Goal: Information Seeking & Learning: Understand process/instructions

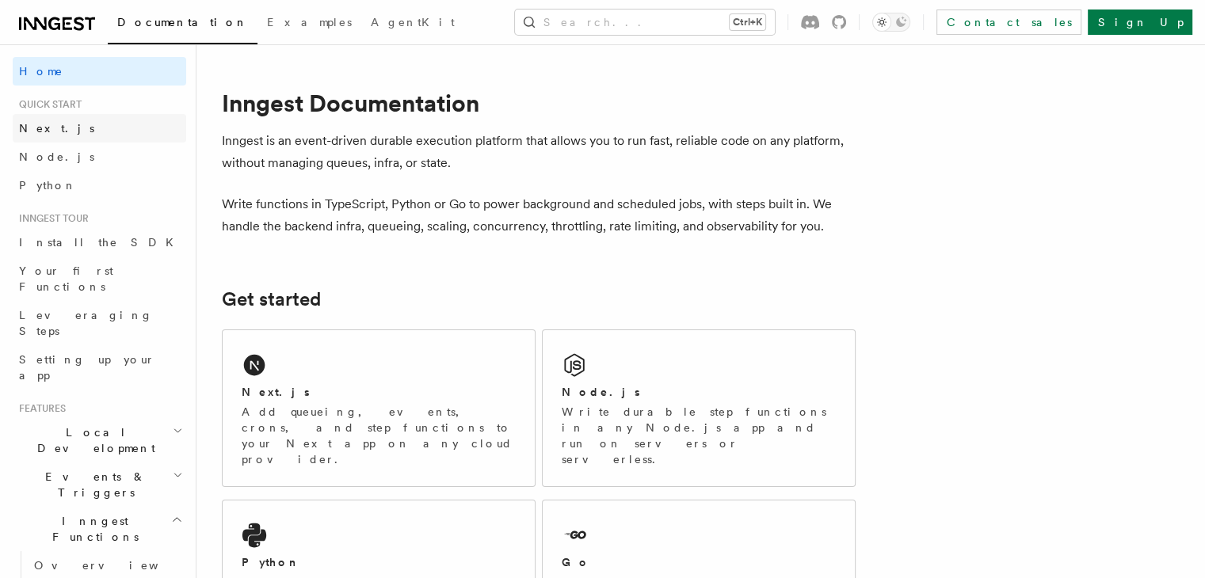
click at [61, 131] on link "Next.js" at bounding box center [99, 128] width 173 height 29
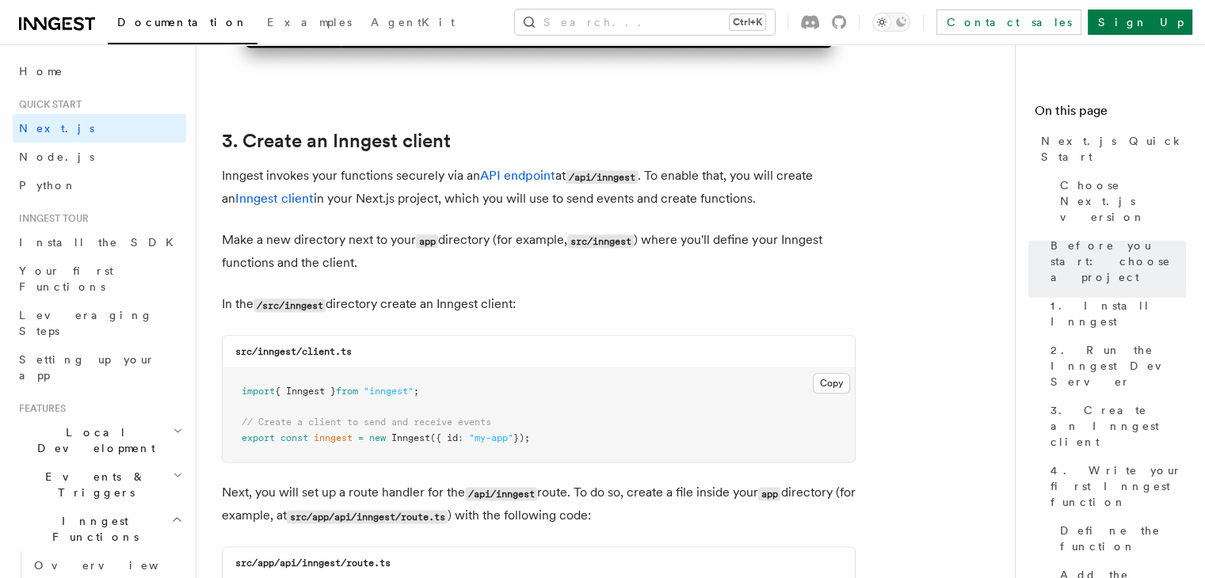
scroll to position [1821, 0]
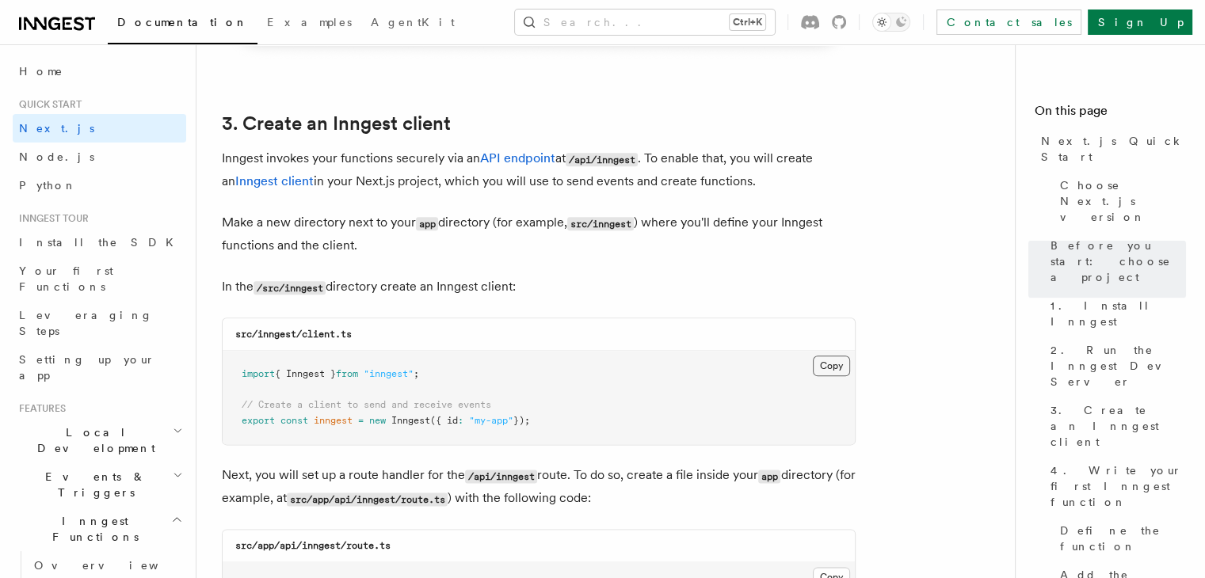
click at [840, 366] on button "Copy Copied" at bounding box center [831, 366] width 37 height 21
click at [823, 367] on button "Copy Copied" at bounding box center [831, 366] width 37 height 21
click at [837, 365] on button "Copy Copied" at bounding box center [831, 366] width 37 height 21
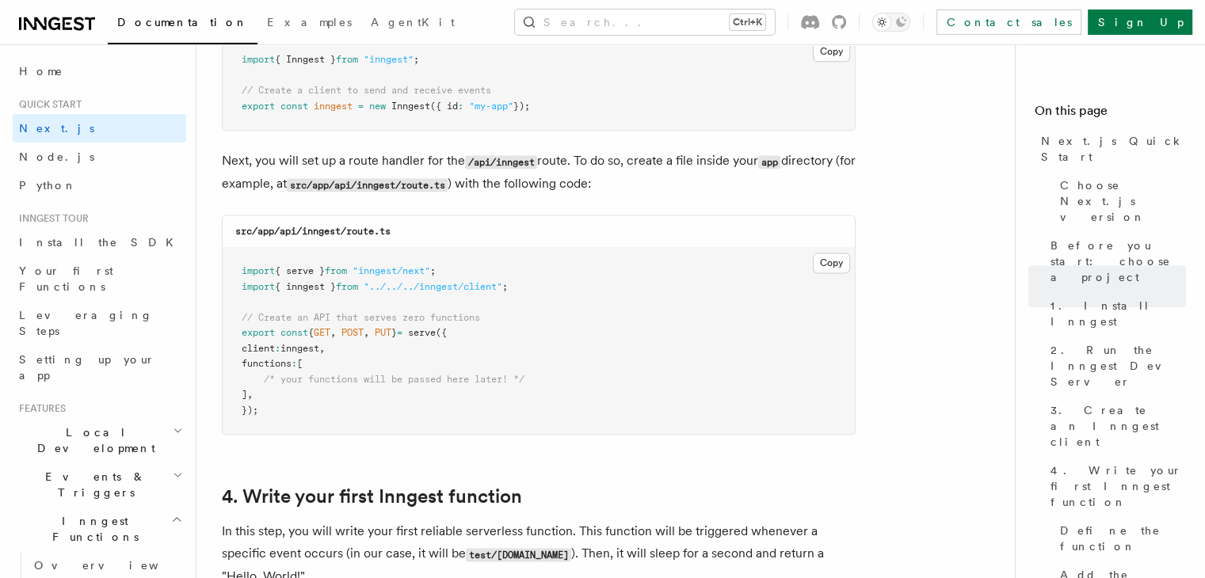
scroll to position [2138, 0]
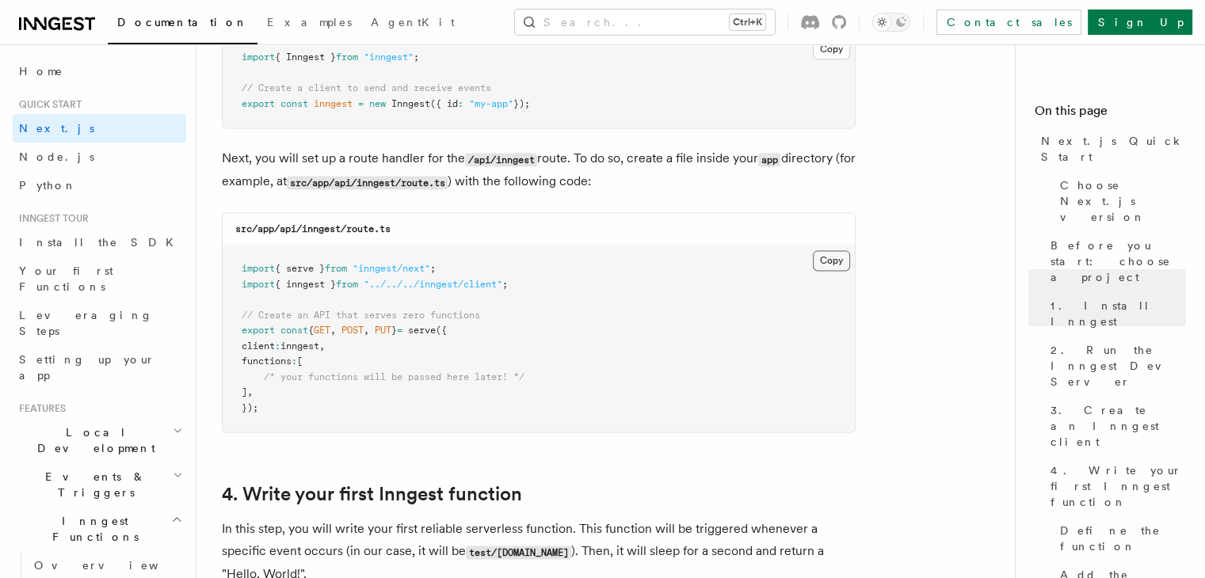
click at [836, 264] on button "Copy Copied" at bounding box center [831, 260] width 37 height 21
click at [830, 265] on button "Copy Copied" at bounding box center [831, 260] width 37 height 21
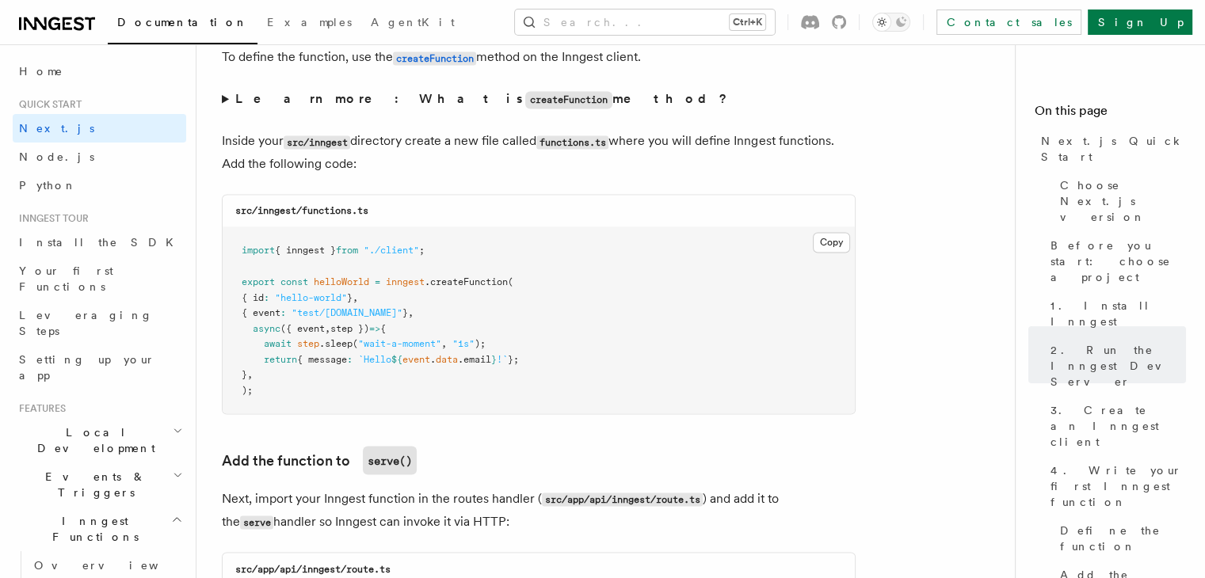
scroll to position [2772, 0]
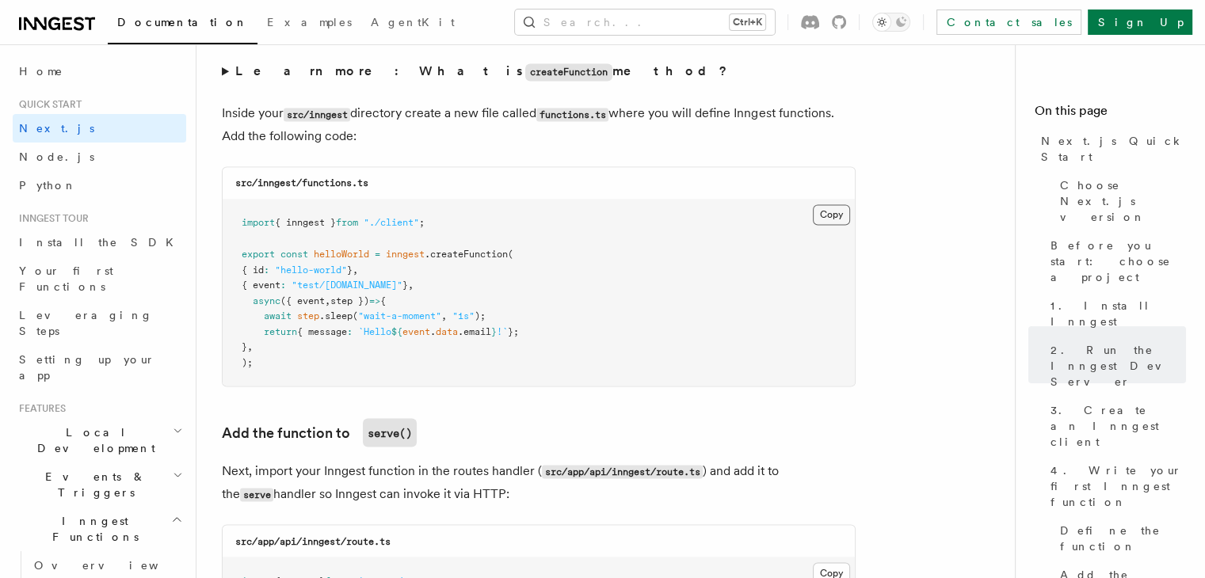
click at [828, 207] on button "Copy Copied" at bounding box center [831, 214] width 37 height 21
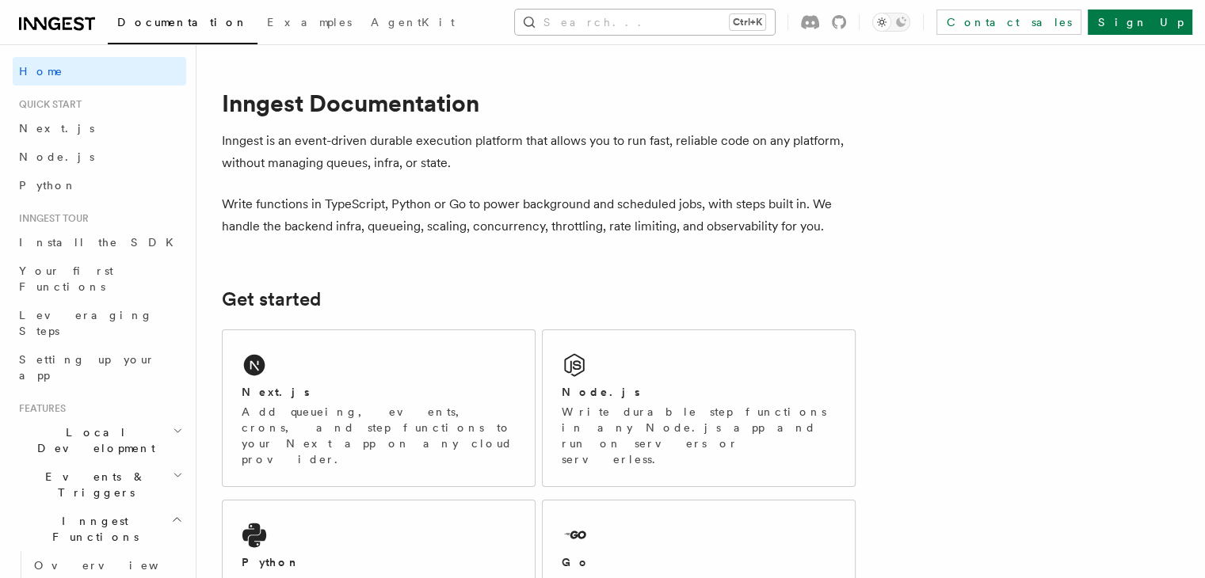
click at [607, 24] on button "Search... Ctrl+K" at bounding box center [645, 22] width 260 height 25
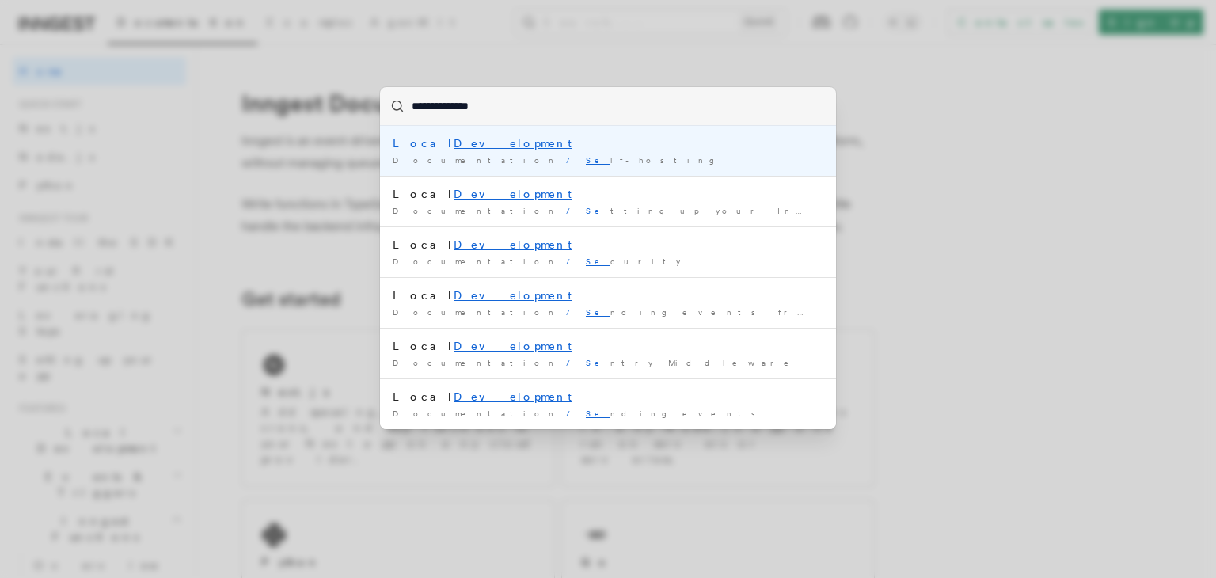
type input "**********"
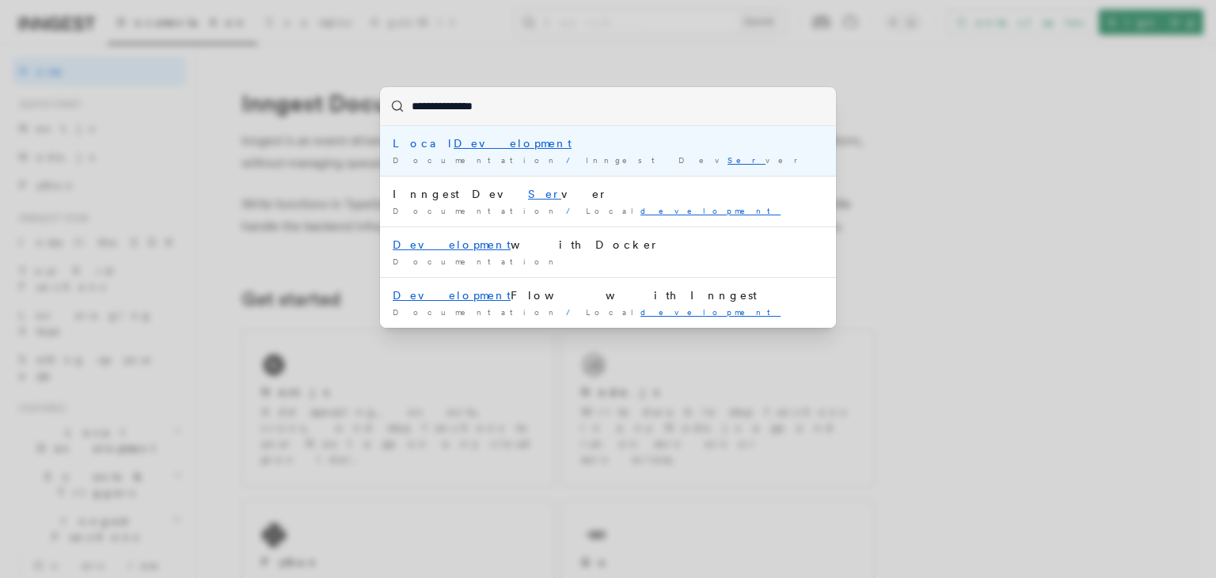
click at [586, 156] on span "Inngest Dev Ser ver" at bounding box center [697, 160] width 222 height 10
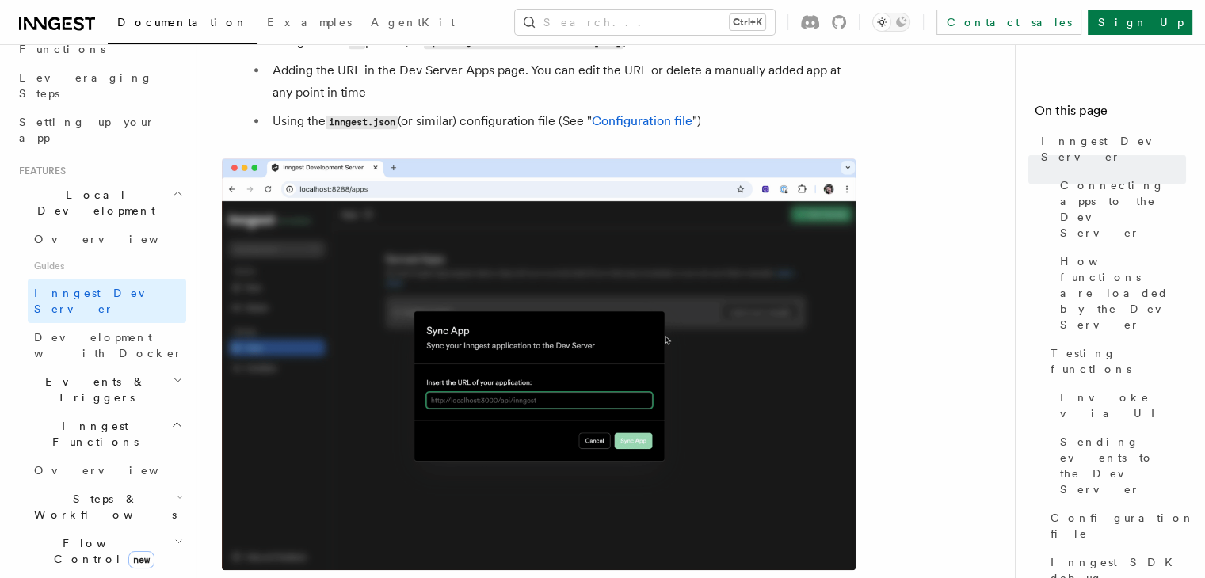
scroll to position [1188, 0]
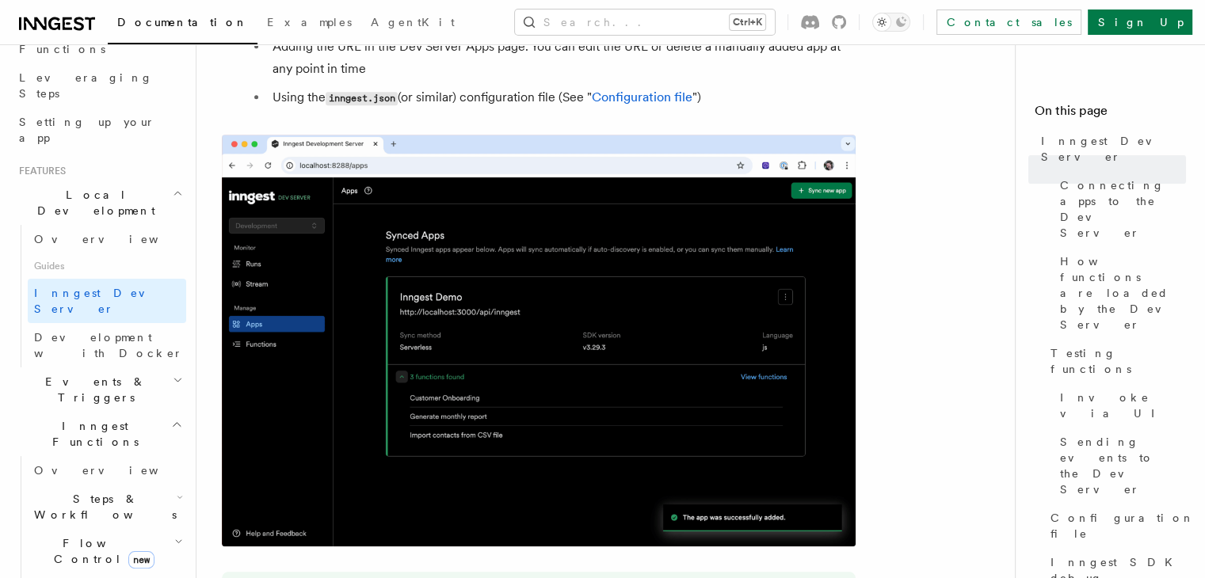
click at [543, 343] on img at bounding box center [539, 341] width 634 height 412
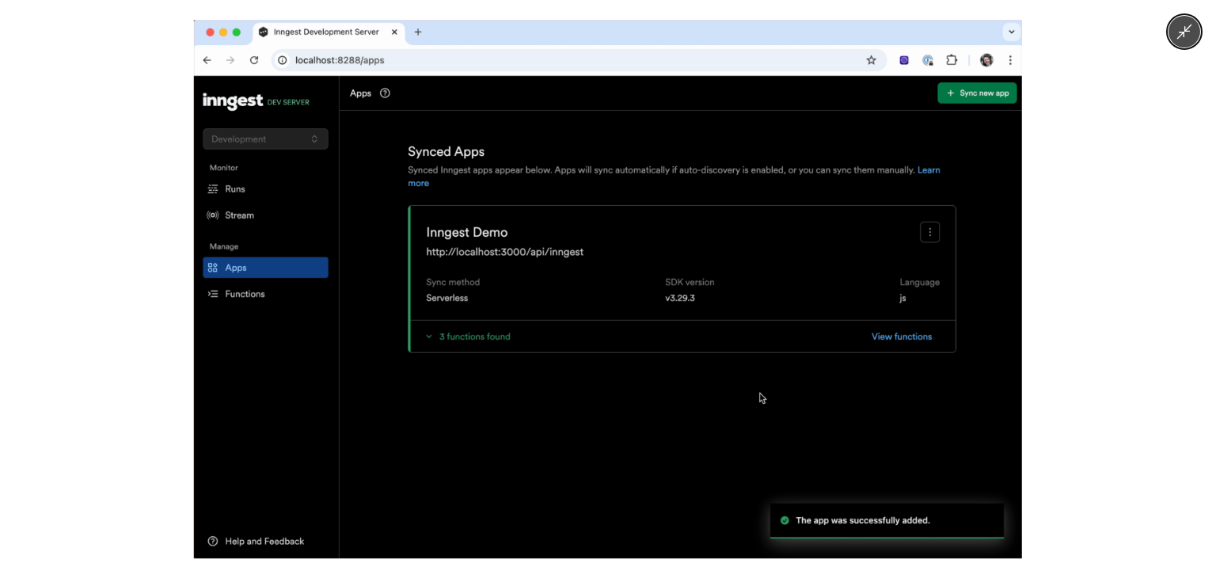
click at [524, 345] on img at bounding box center [608, 289] width 828 height 539
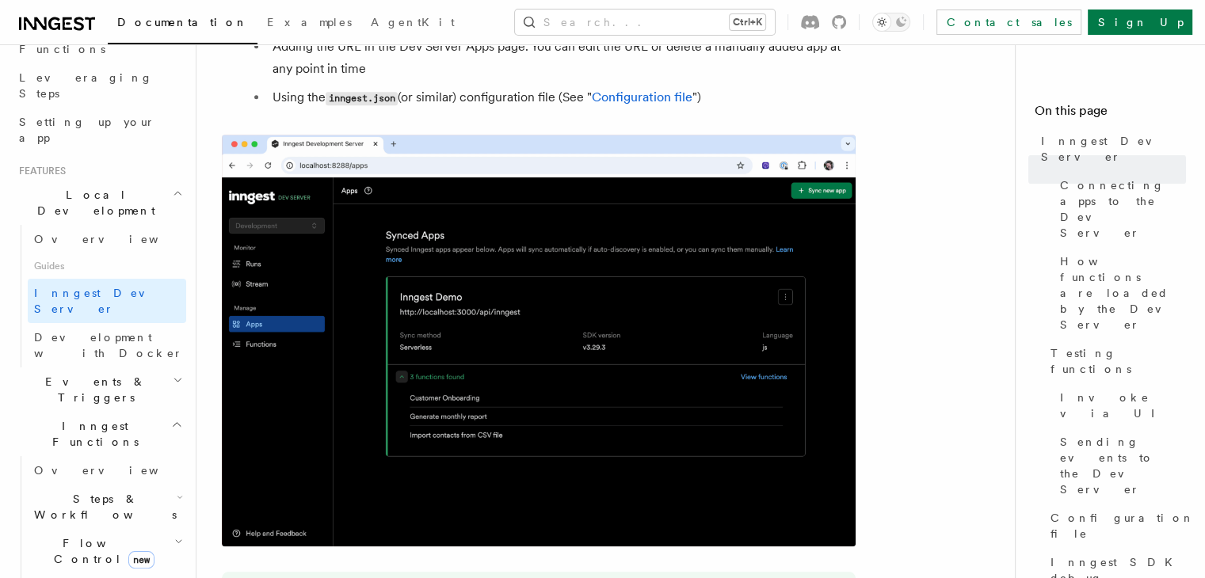
click at [500, 316] on img at bounding box center [539, 341] width 634 height 412
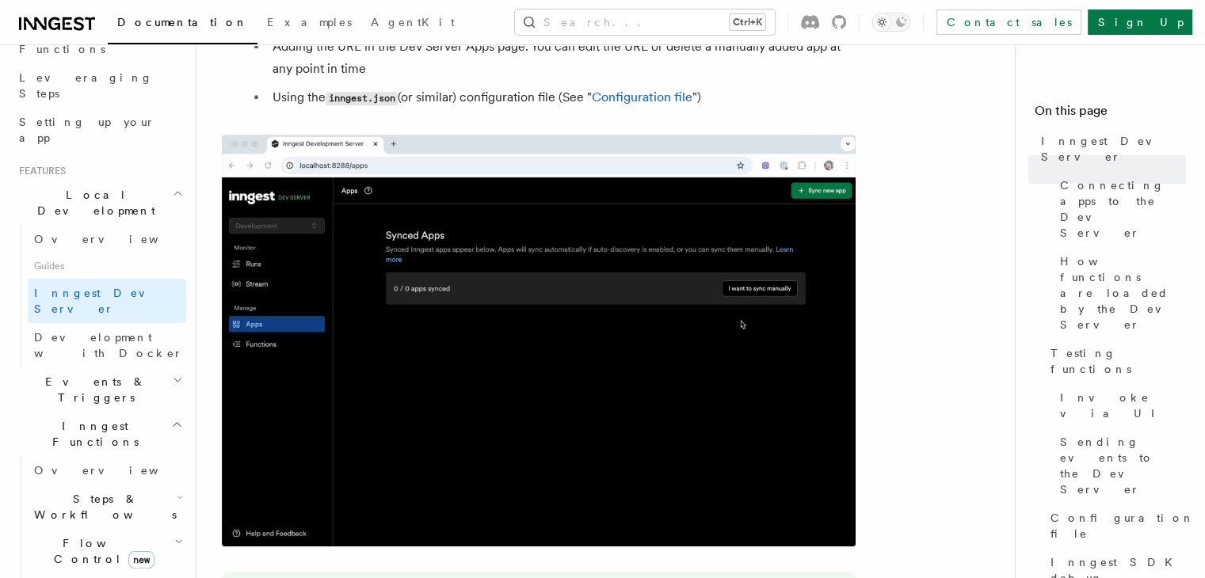
click at [321, 493] on img at bounding box center [539, 341] width 634 height 412
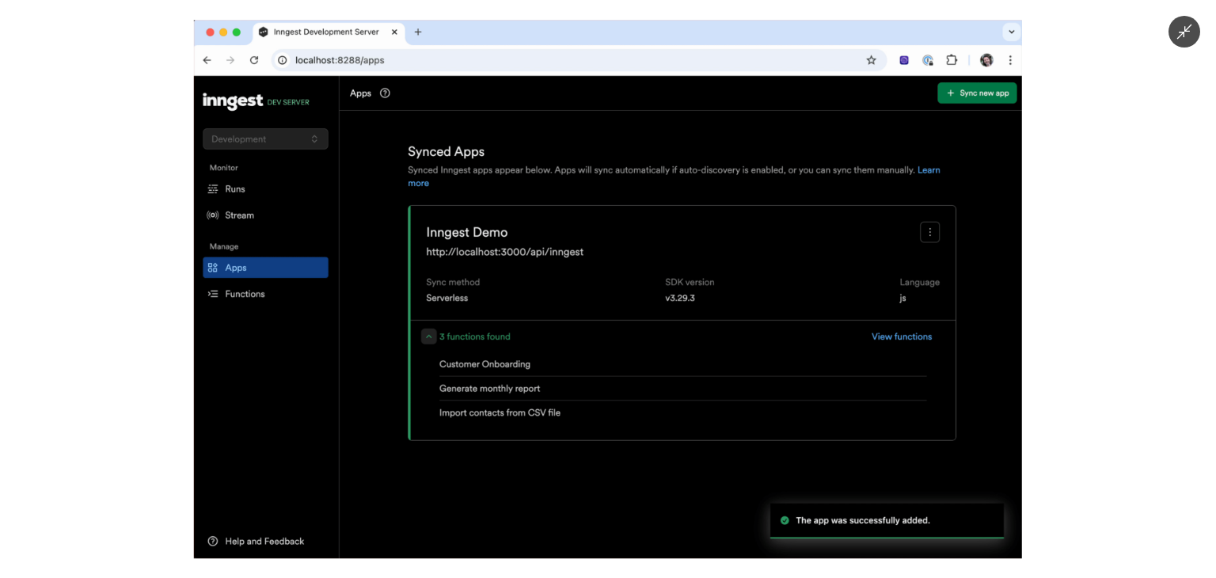
click at [428, 379] on img at bounding box center [608, 289] width 828 height 539
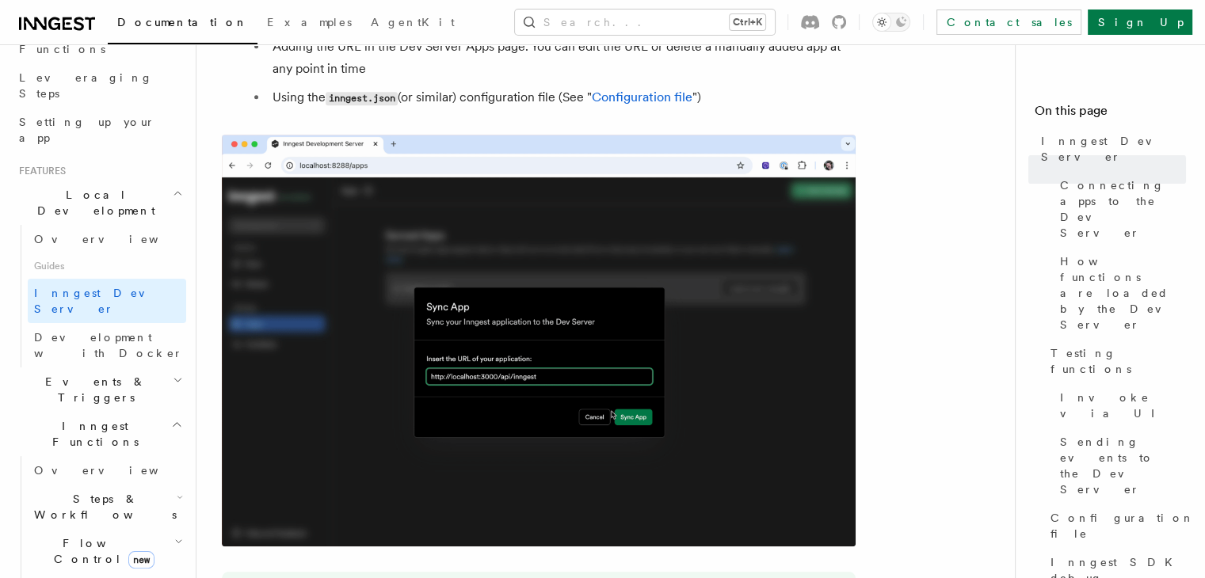
click at [428, 379] on img at bounding box center [539, 341] width 634 height 412
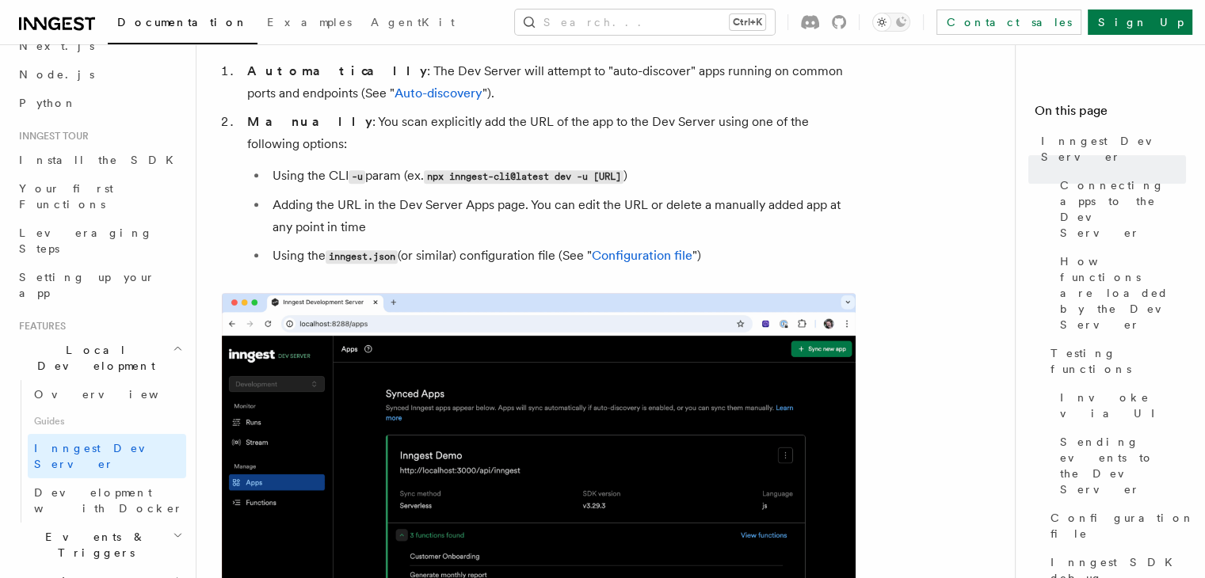
scroll to position [79, 0]
click at [99, 443] on span "Inngest Dev Server" at bounding box center [110, 459] width 152 height 32
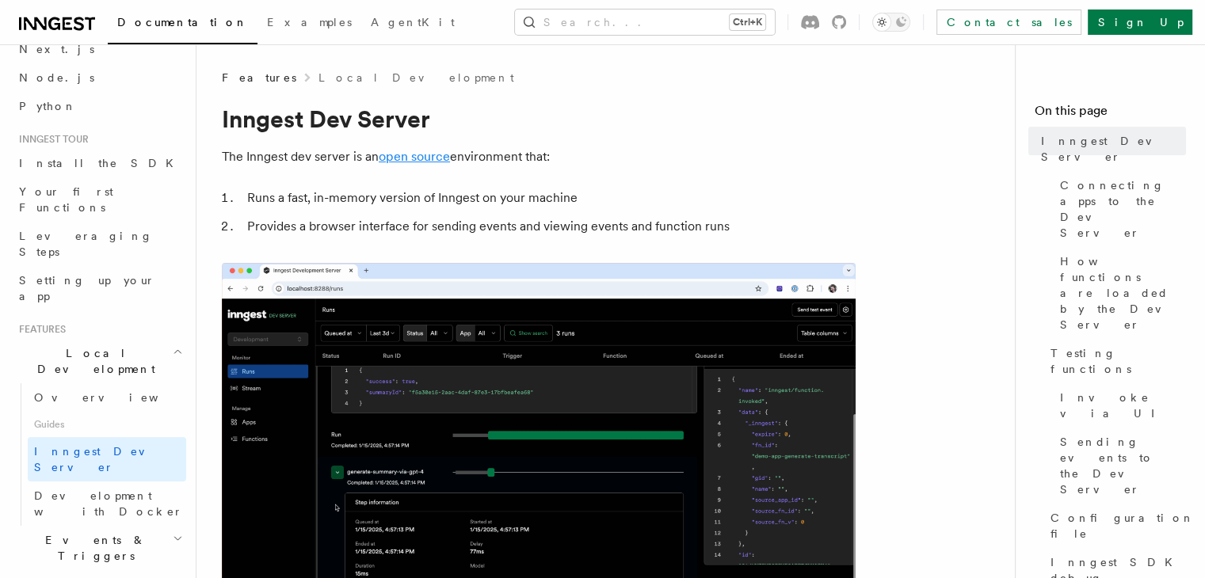
click at [418, 157] on link "open source" at bounding box center [414, 156] width 71 height 15
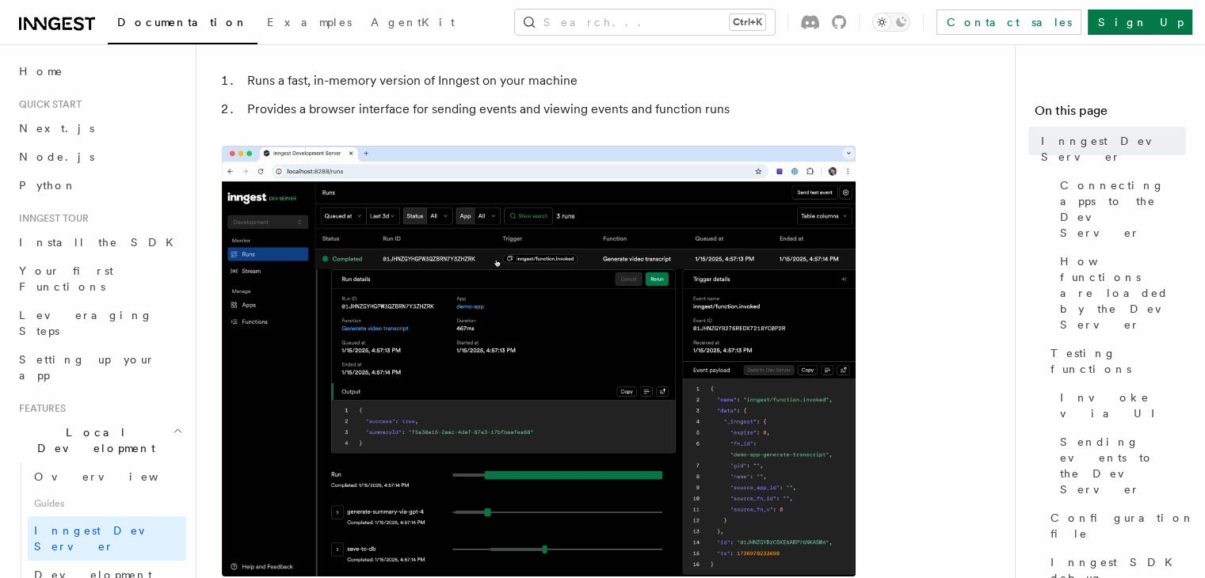
scroll to position [79, 0]
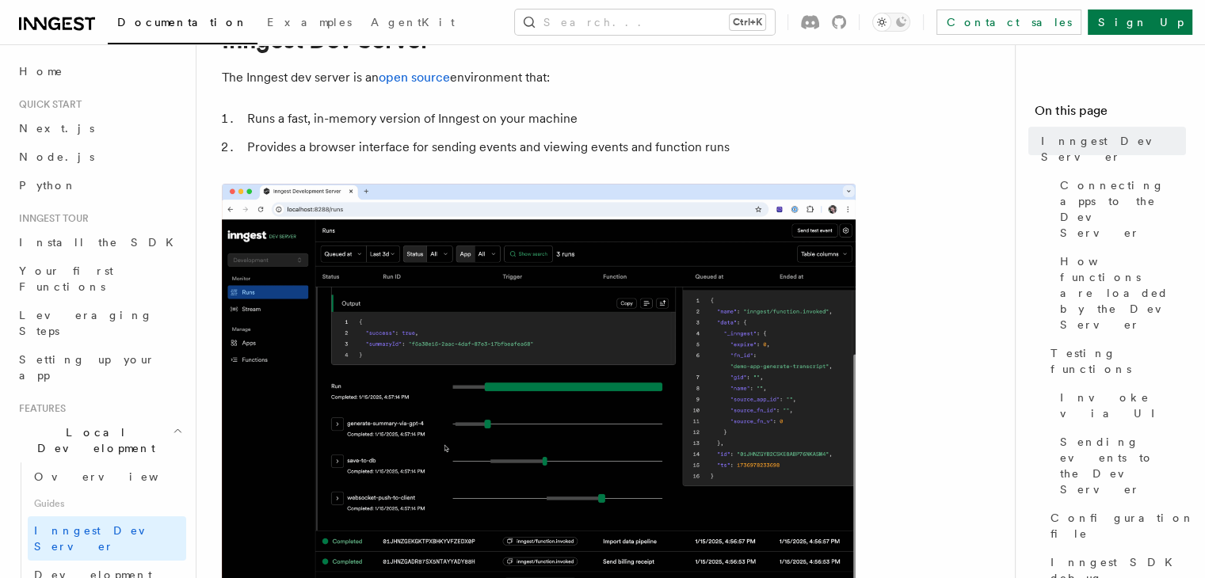
scroll to position [326, 0]
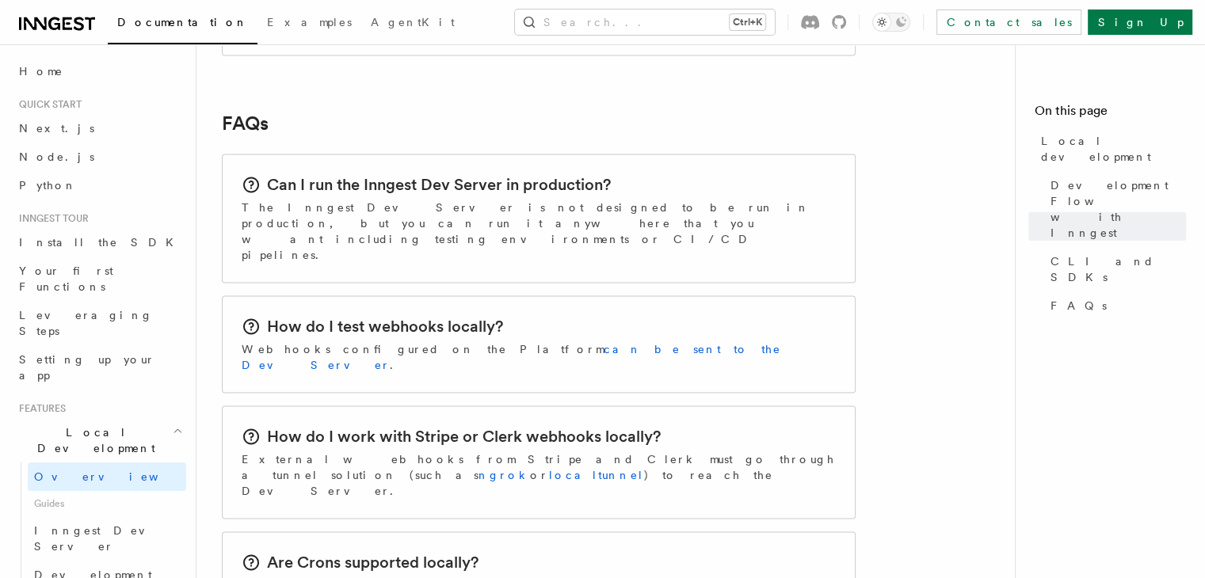
scroll to position [2414, 0]
click at [81, 524] on span "Inngest Dev Server" at bounding box center [101, 538] width 135 height 29
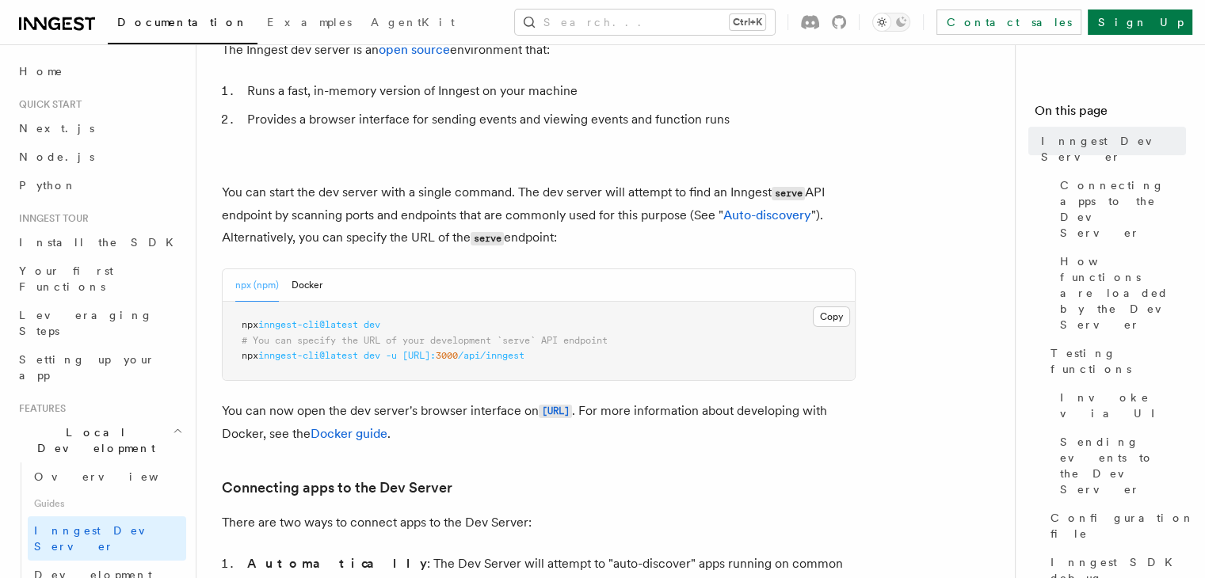
scroll to position [79, 0]
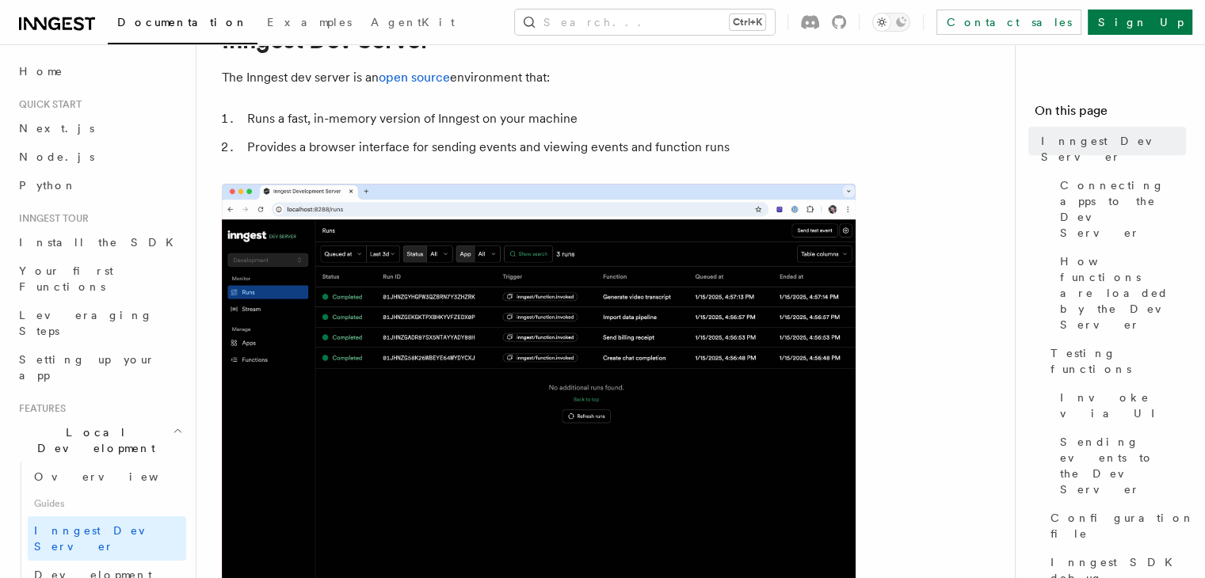
click at [737, 356] on img at bounding box center [539, 399] width 634 height 431
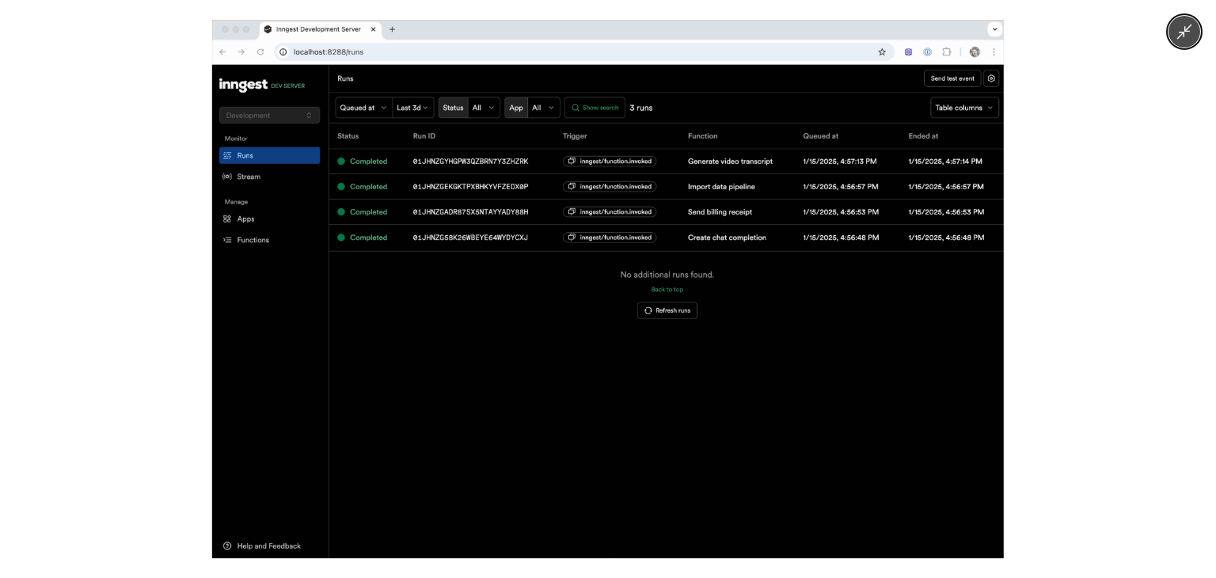
drag, startPoint x: 765, startPoint y: 215, endPoint x: 763, endPoint y: 207, distance: 8.1
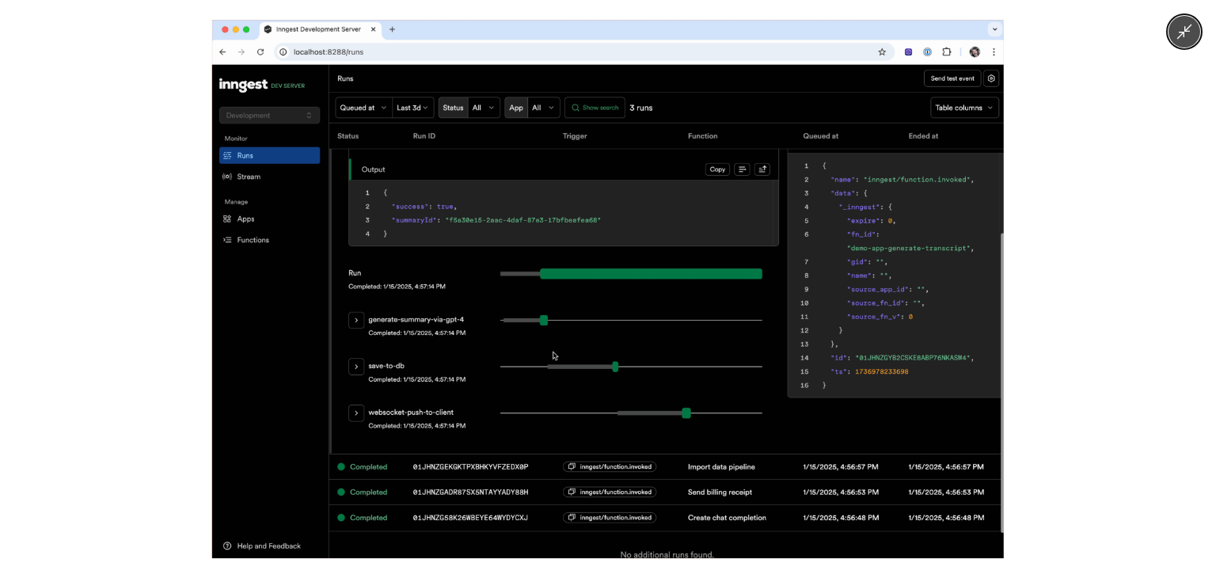
click at [765, 213] on img at bounding box center [608, 289] width 792 height 539
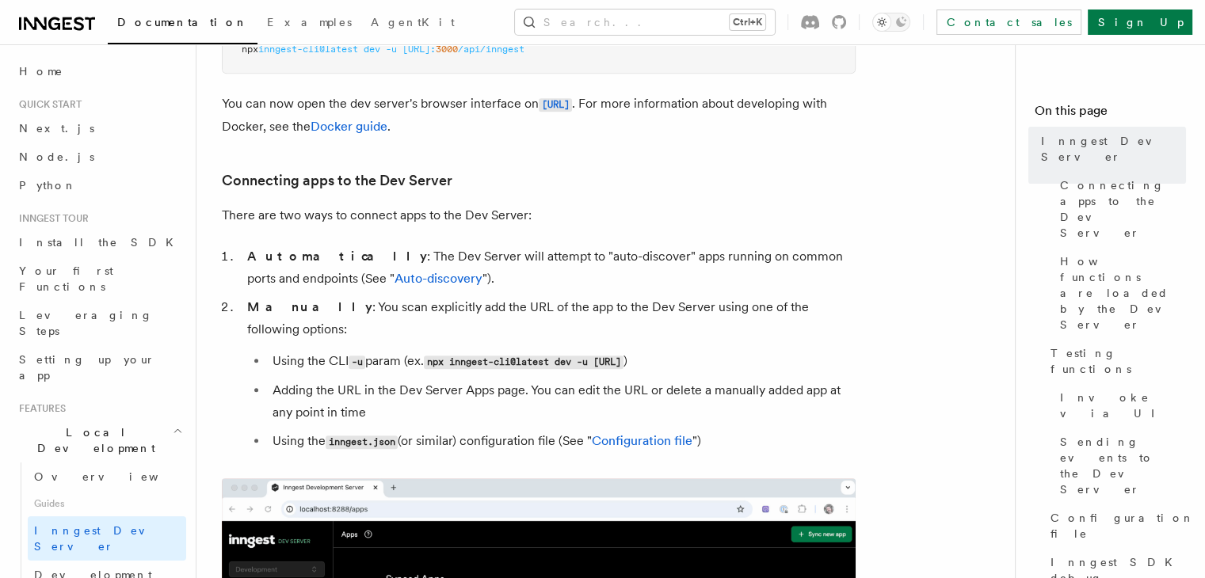
scroll to position [871, 0]
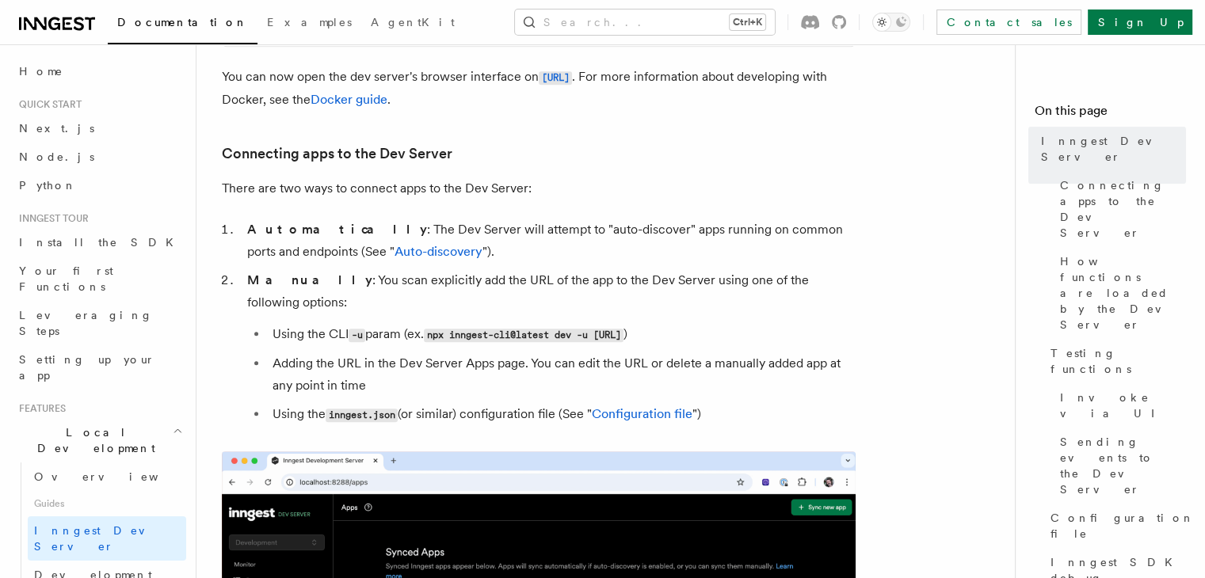
drag, startPoint x: 437, startPoint y: 317, endPoint x: 613, endPoint y: 314, distance: 175.8
click at [613, 329] on code "npx inngest-cli@latest dev -u http://localhost:3000/api/inngest" at bounding box center [524, 335] width 200 height 13
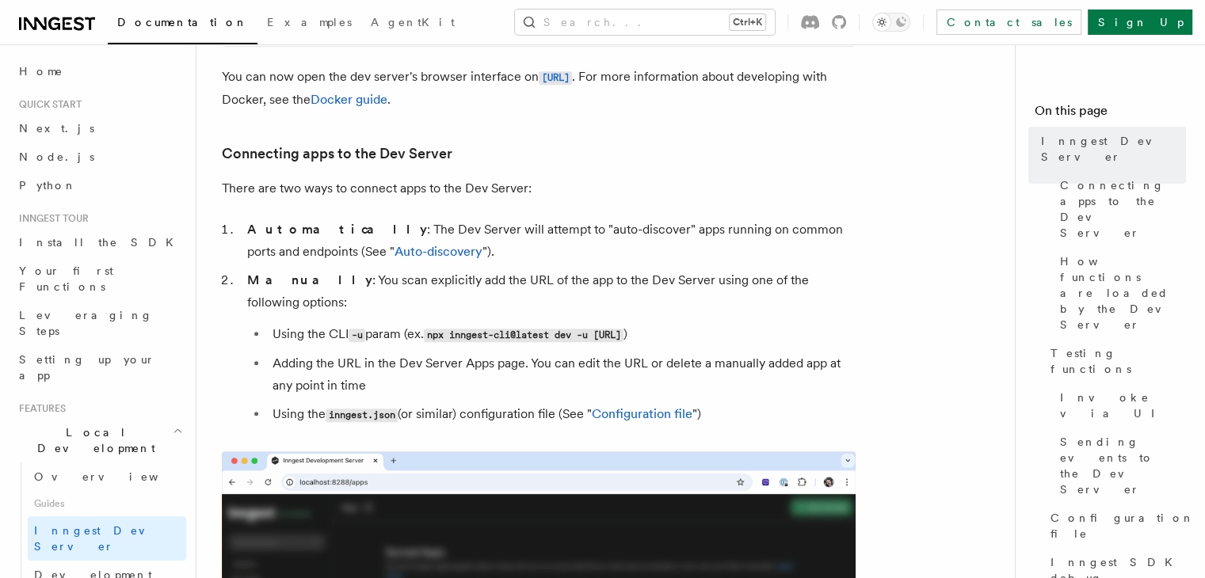
click at [613, 329] on code "npx inngest-cli@latest dev -u http://localhost:3000/api/inngest" at bounding box center [524, 335] width 200 height 13
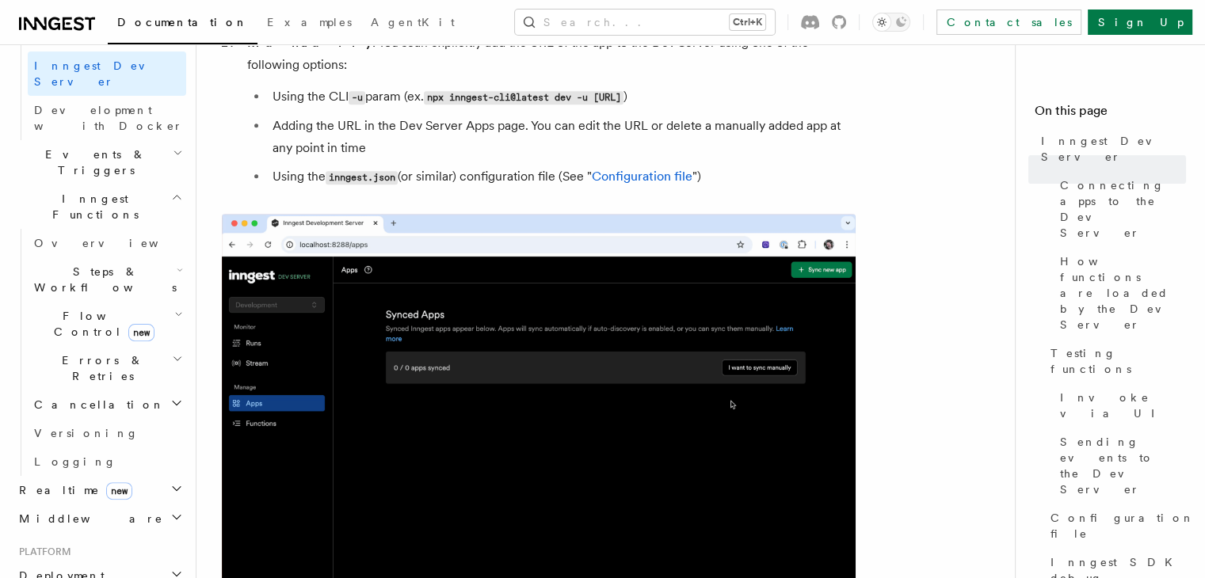
scroll to position [475, 0]
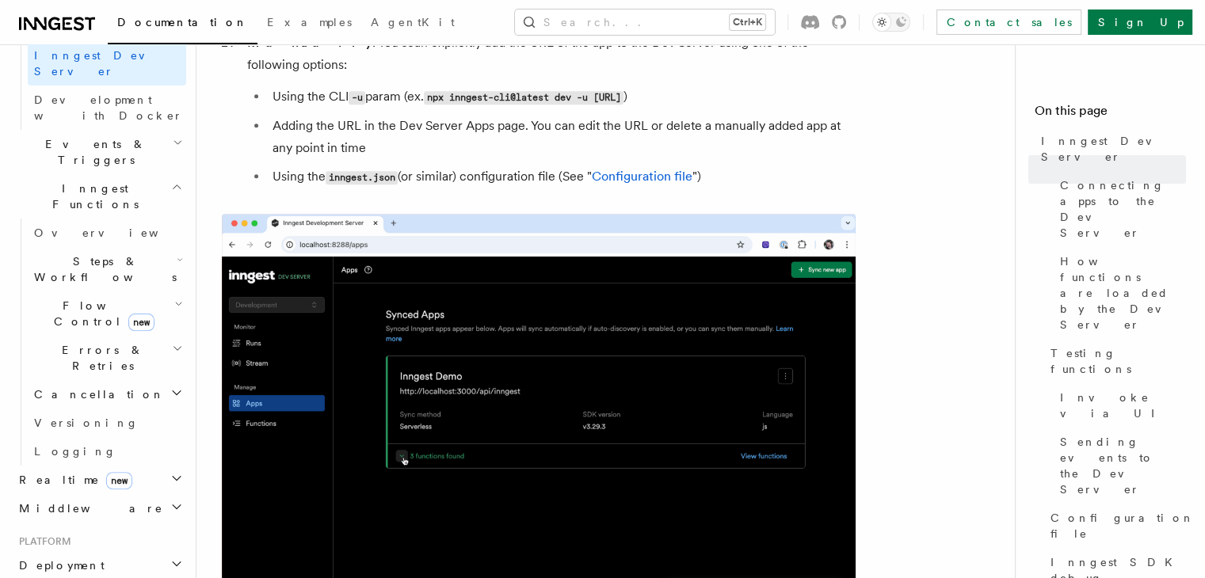
click at [62, 558] on span "Deployment" at bounding box center [59, 566] width 92 height 16
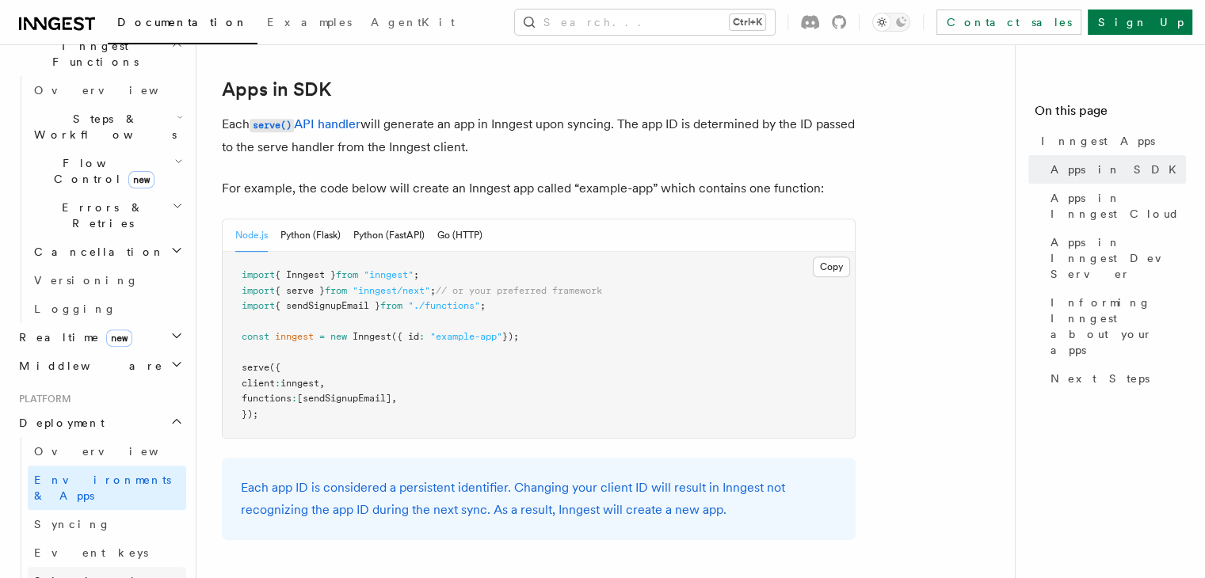
scroll to position [554, 0]
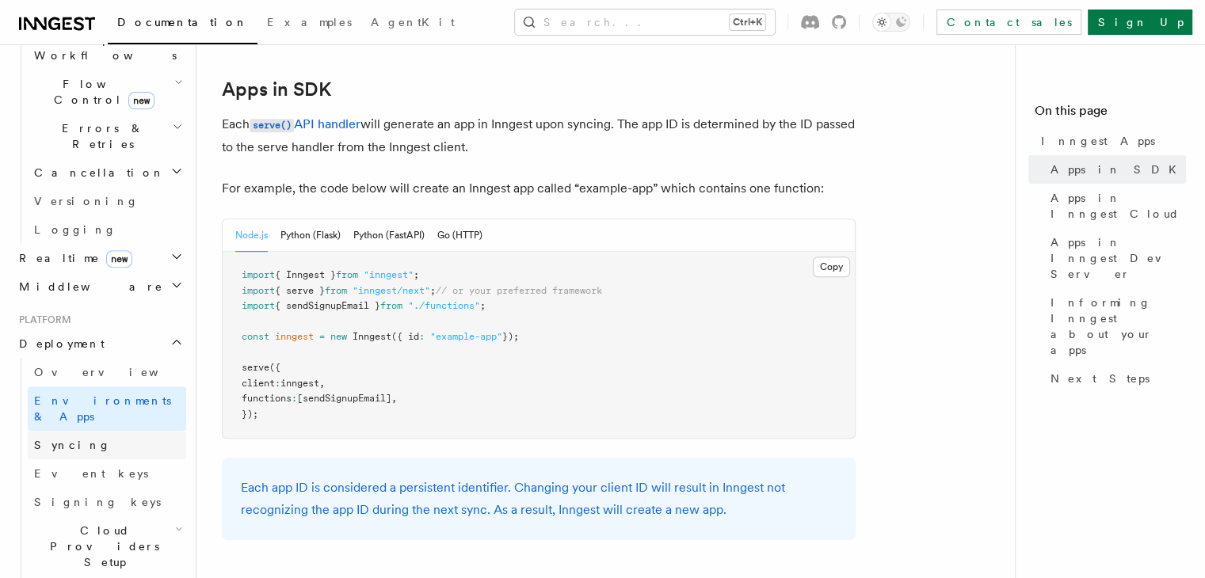
click at [57, 439] on span "Syncing" at bounding box center [72, 445] width 77 height 13
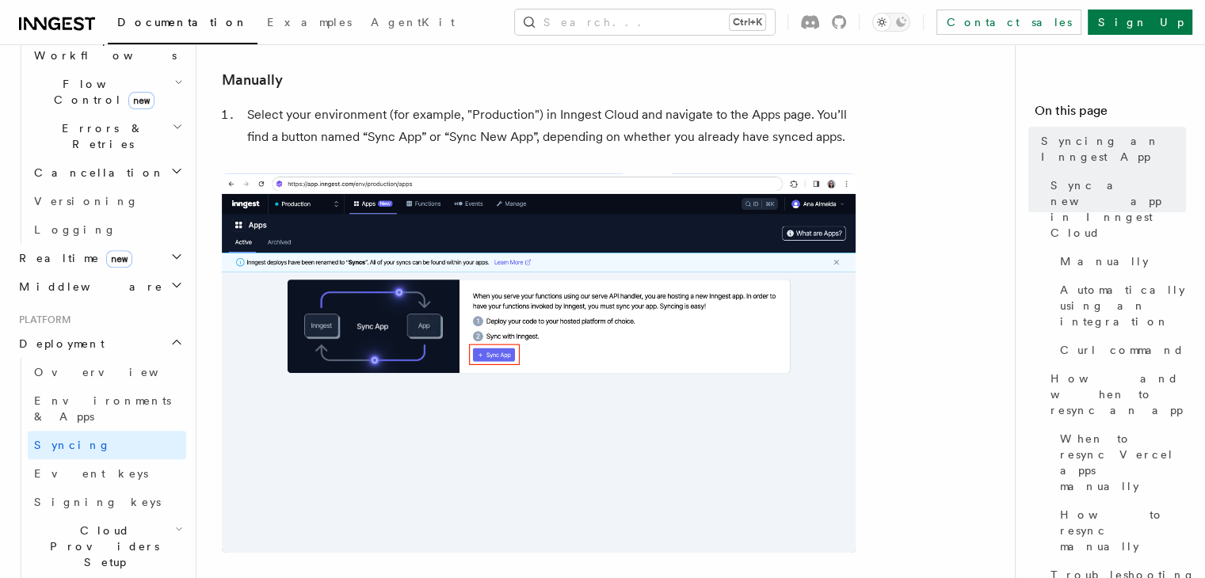
scroll to position [396, 0]
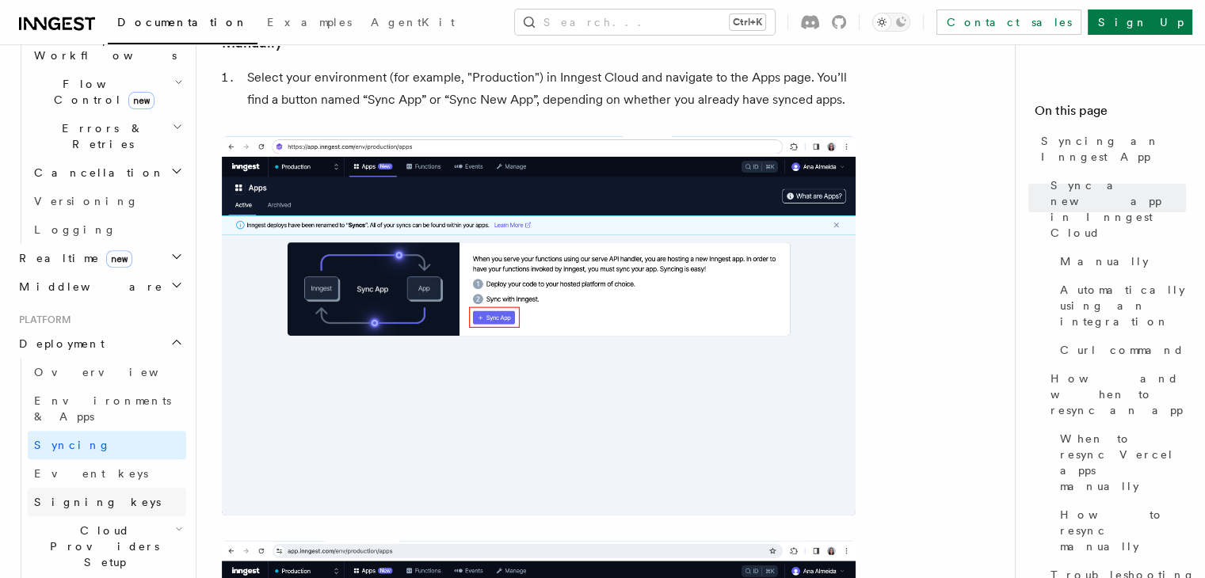
click at [65, 494] on span "Signing keys" at bounding box center [97, 502] width 127 height 16
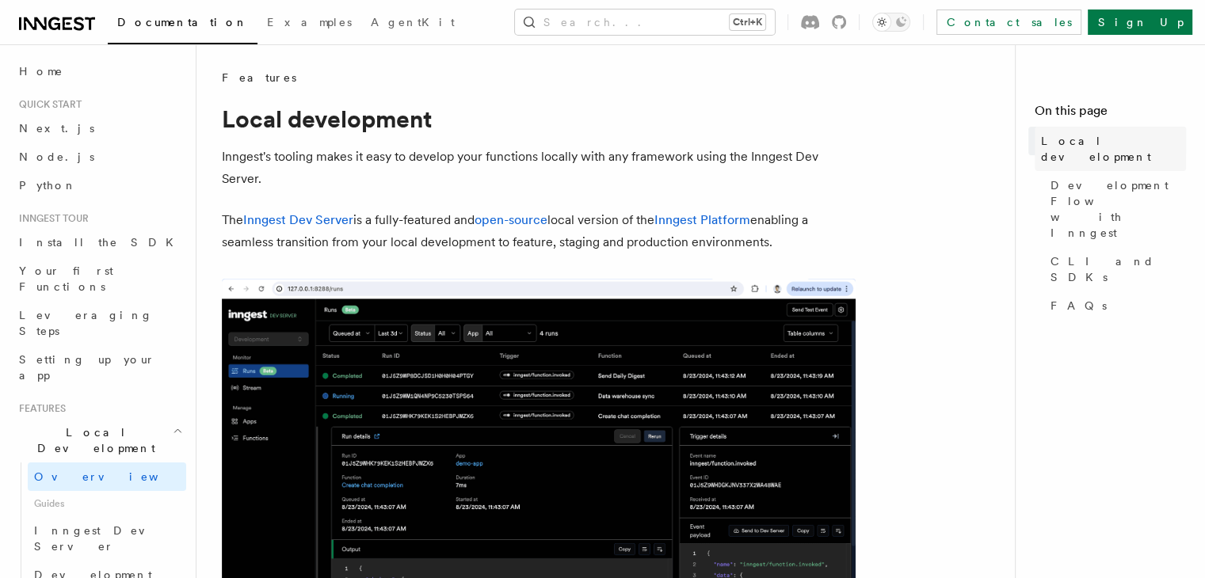
click at [1041, 135] on span "Local development" at bounding box center [1113, 149] width 145 height 32
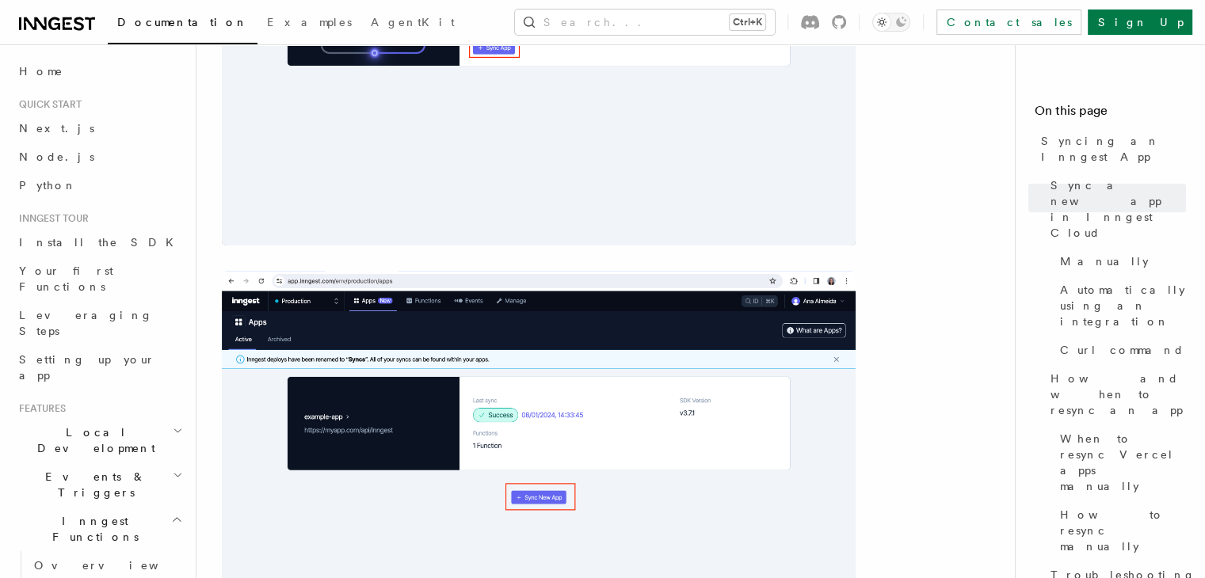
scroll to position [634, 0]
